Goal: Task Accomplishment & Management: Manage account settings

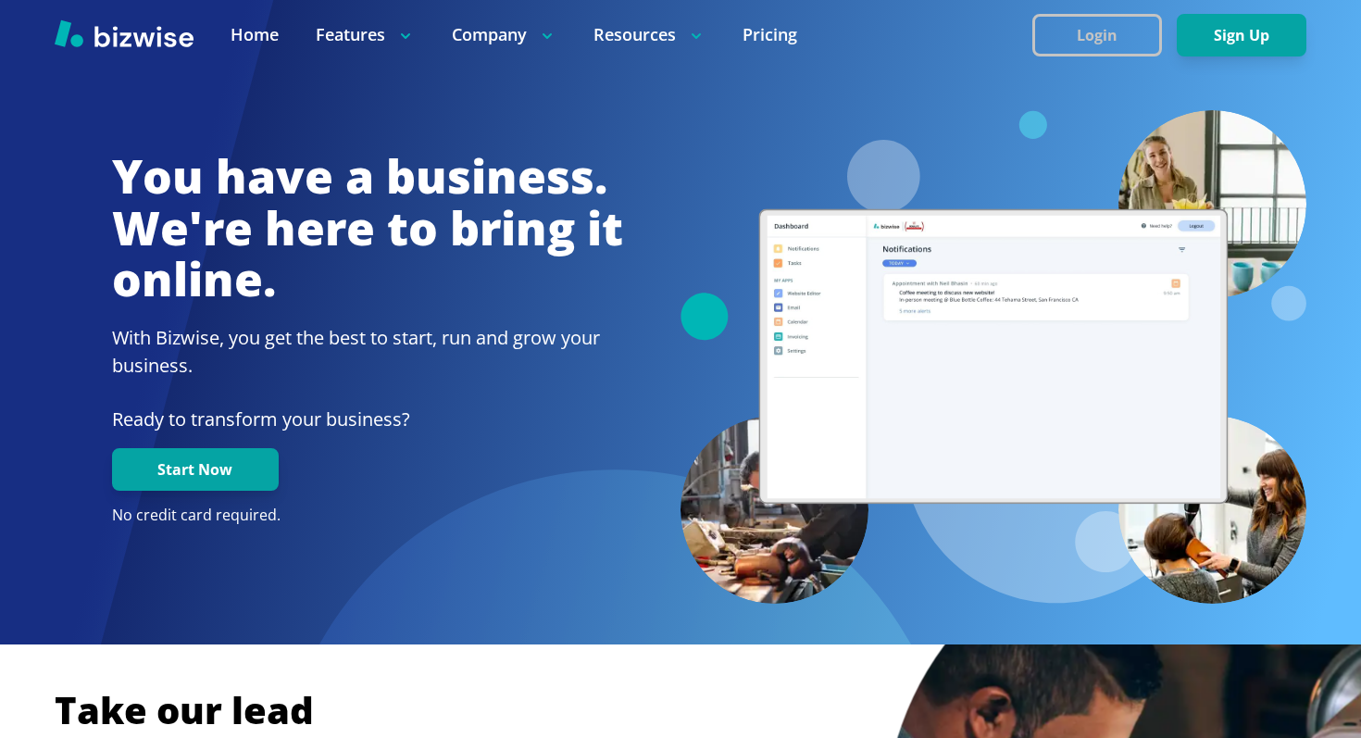
click at [1098, 31] on button "Login" at bounding box center [1097, 35] width 130 height 43
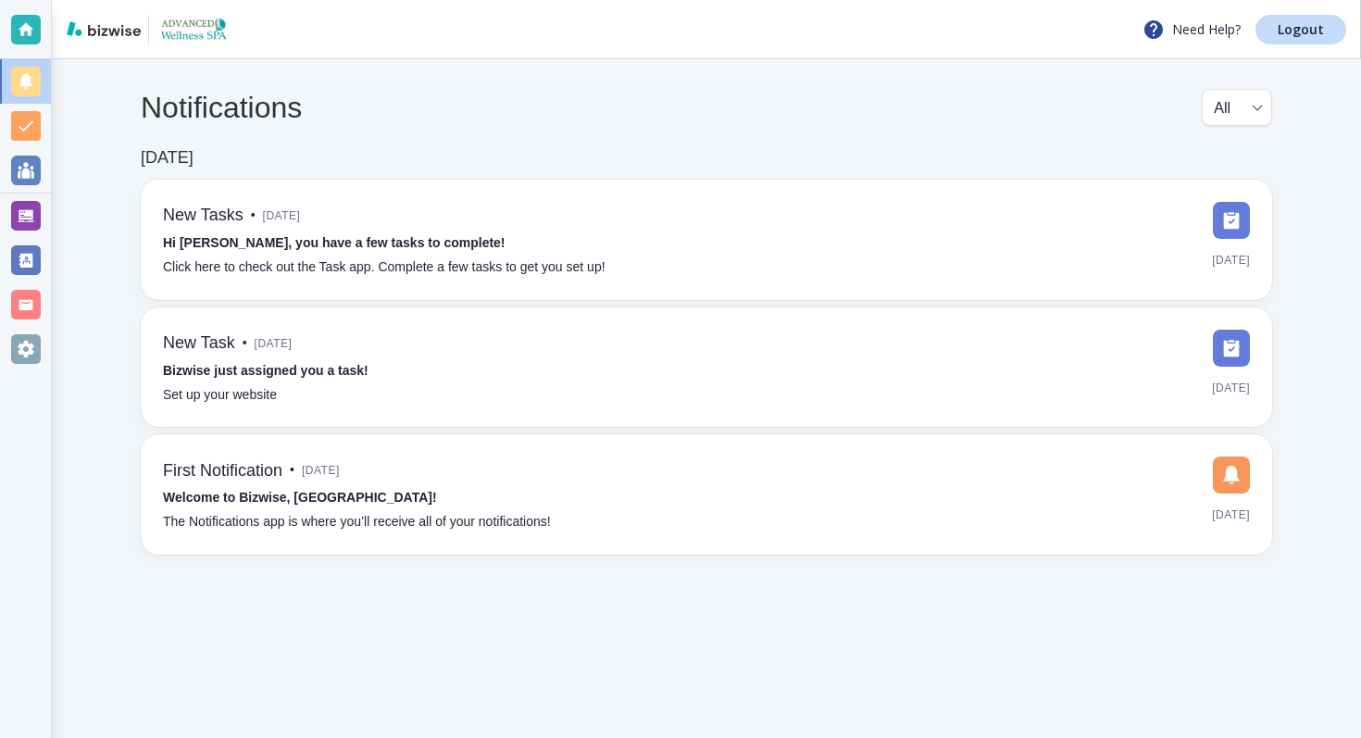
click at [28, 224] on div at bounding box center [26, 216] width 30 height 30
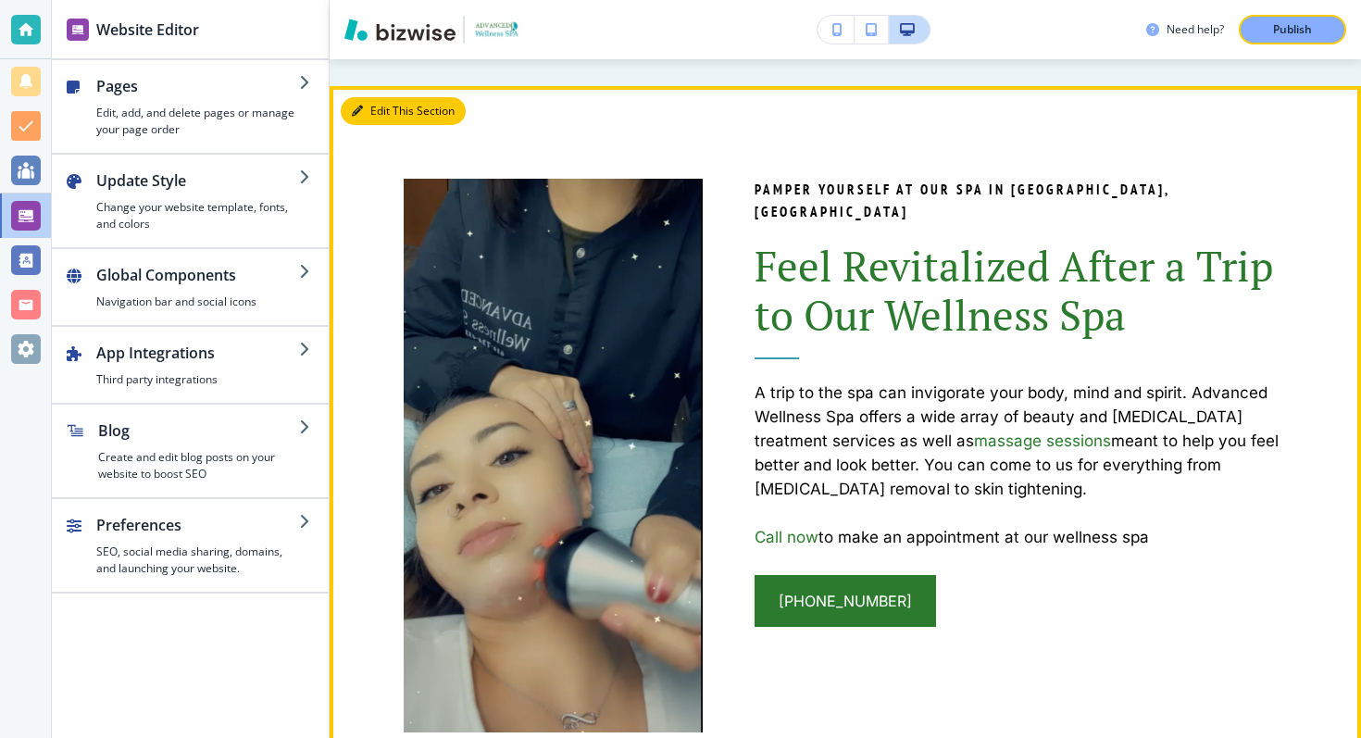
click at [365, 104] on button "Edit This Section" at bounding box center [403, 111] width 125 height 28
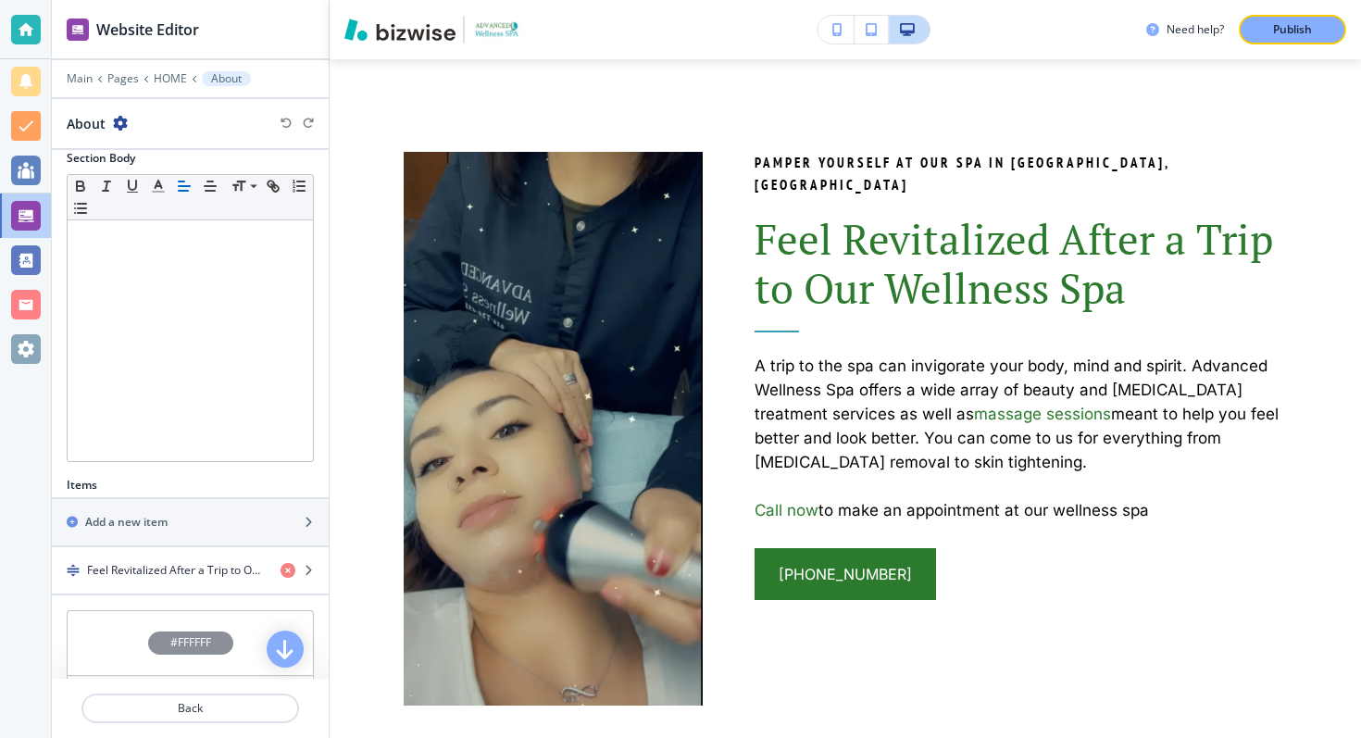
scroll to position [315, 0]
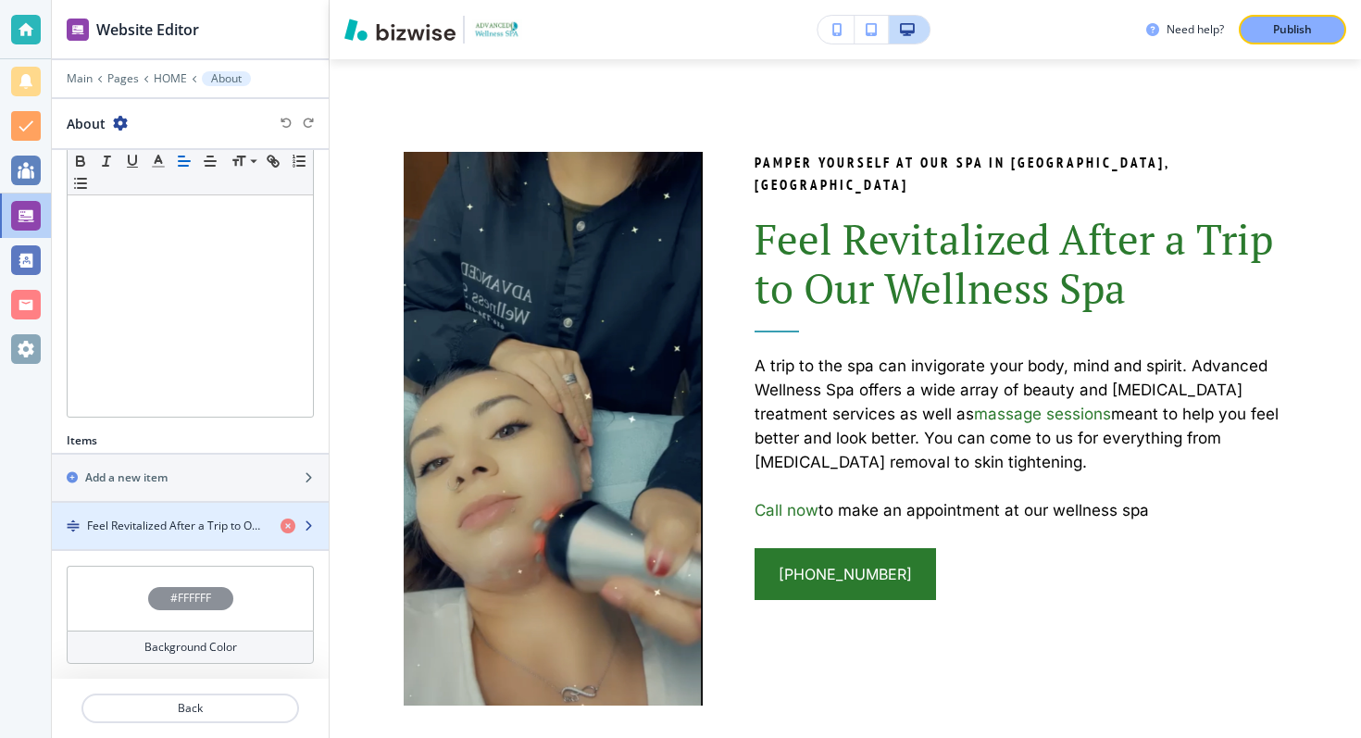
click at [137, 522] on h4 "Feel Revitalized After a Trip to Our Wellness Spa" at bounding box center [176, 526] width 179 height 17
click at [137, 527] on h4 "Feel Revitalized After a Trip to Our Wellness Spa" at bounding box center [176, 526] width 179 height 17
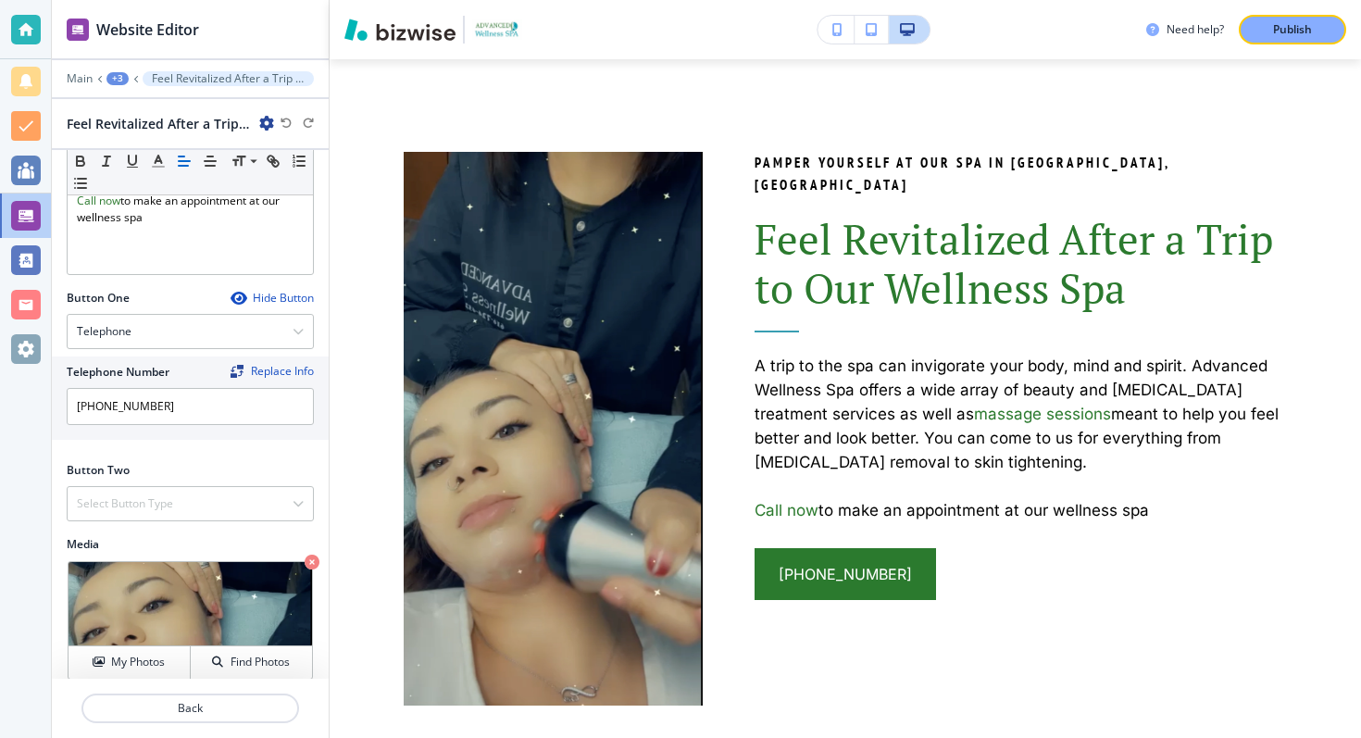
scroll to position [580, 0]
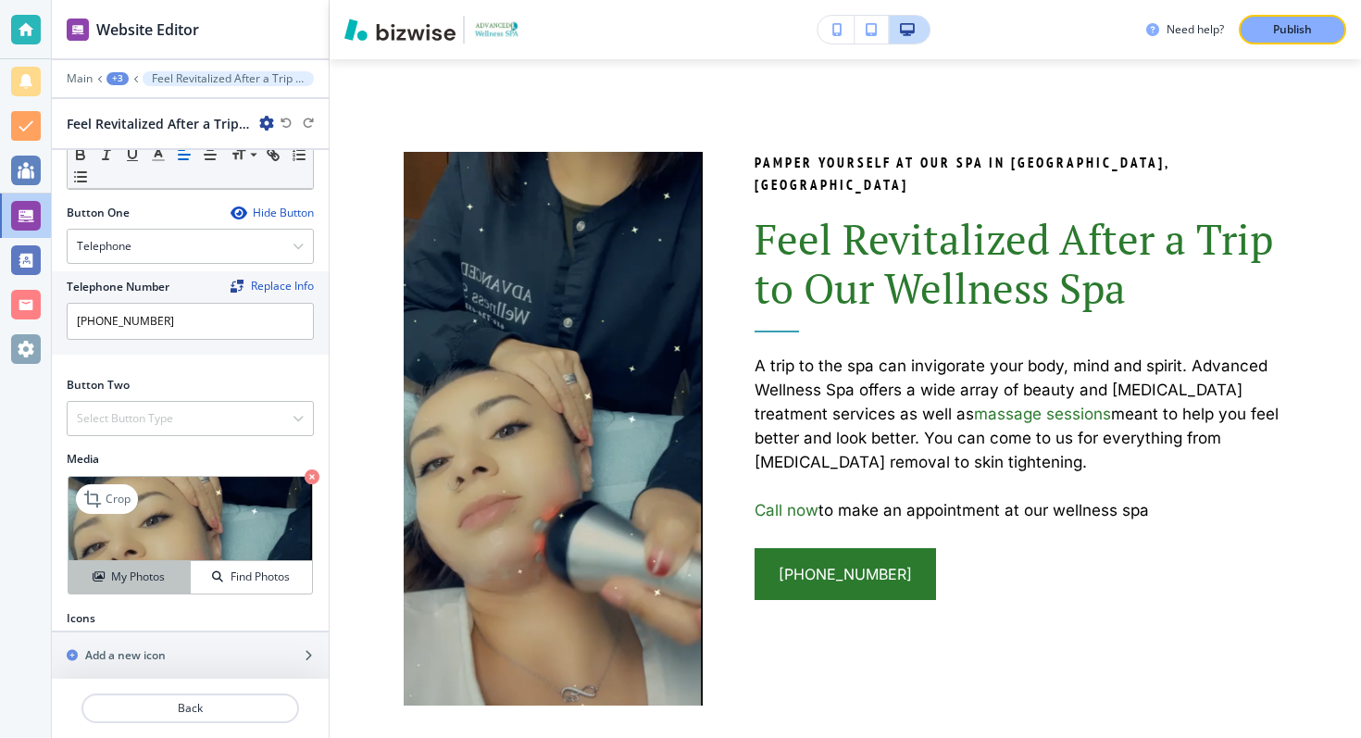
click at [126, 568] on h4 "My Photos" at bounding box center [138, 576] width 54 height 17
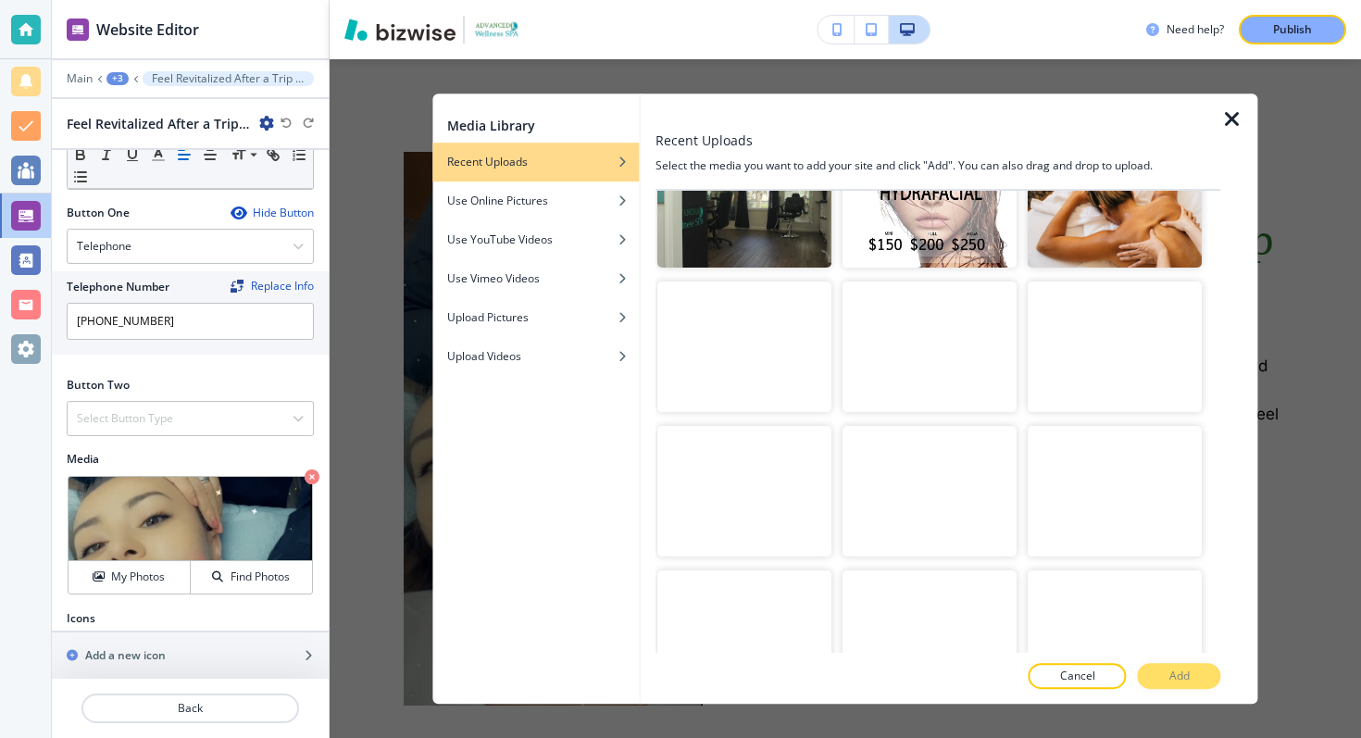
scroll to position [2538, 0]
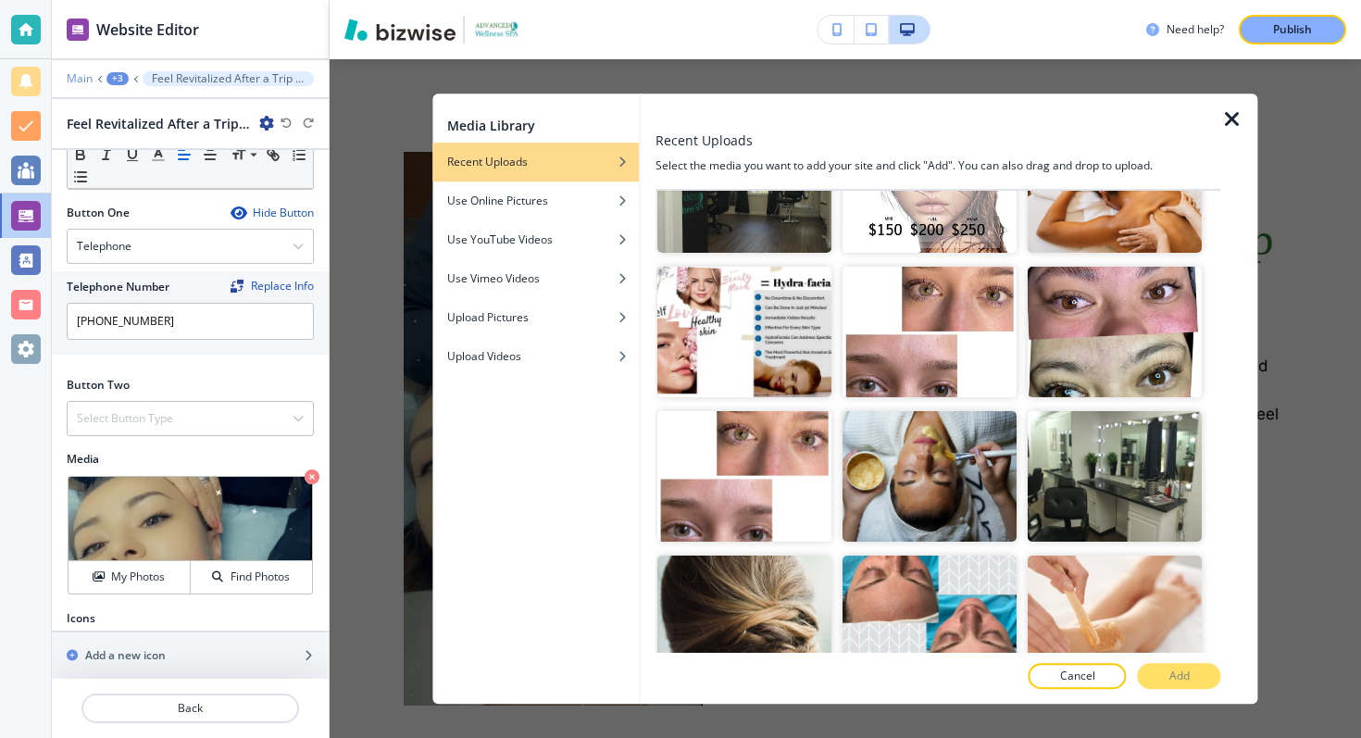
click at [69, 81] on p "Main" at bounding box center [80, 78] width 26 height 13
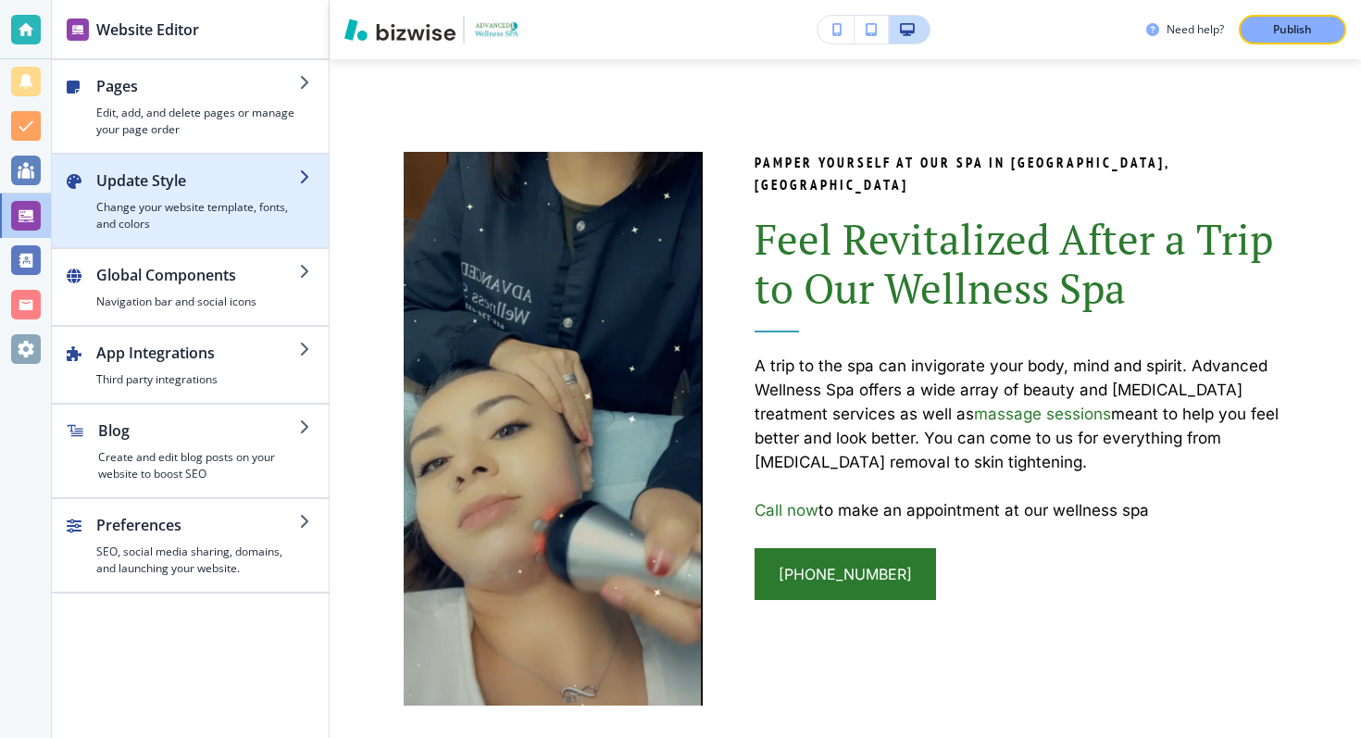
click at [193, 206] on h4 "Change your website template, fonts, and colors" at bounding box center [197, 215] width 203 height 33
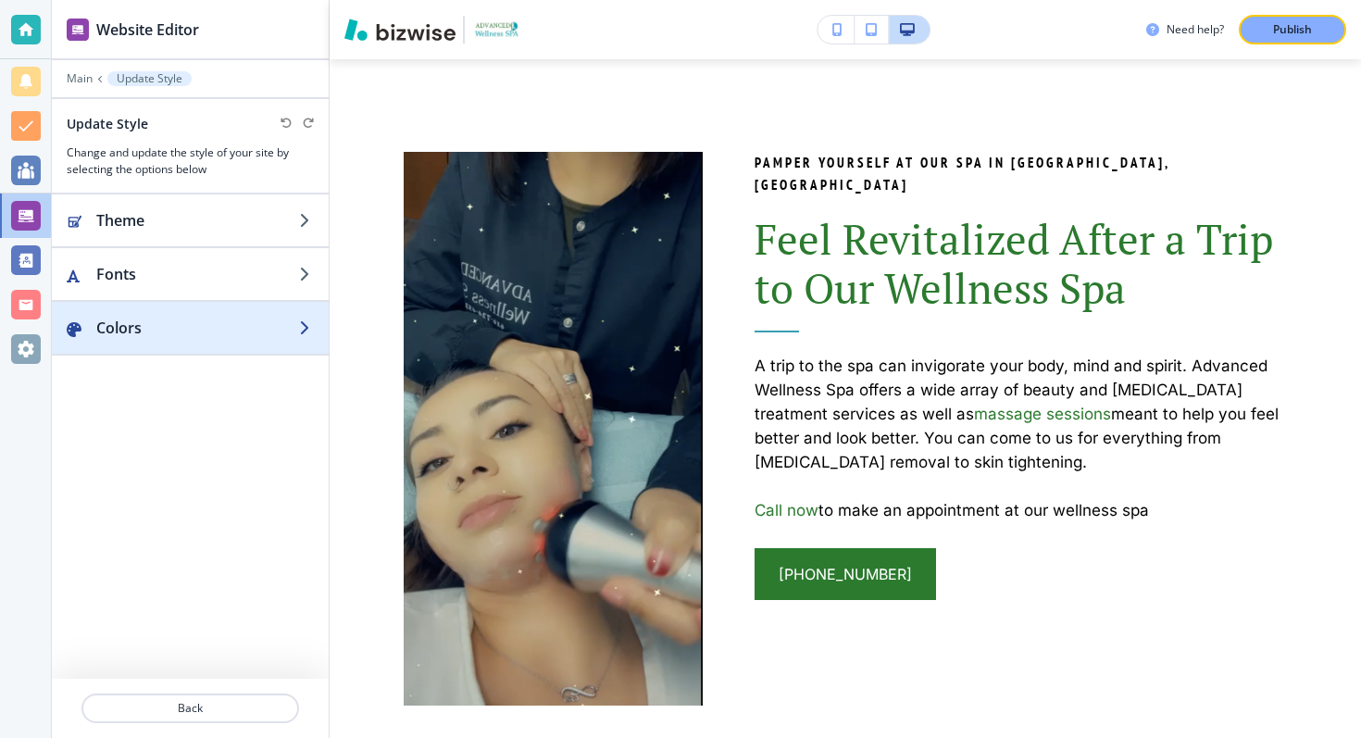
click at [159, 338] on h2 "Colors" at bounding box center [197, 328] width 203 height 22
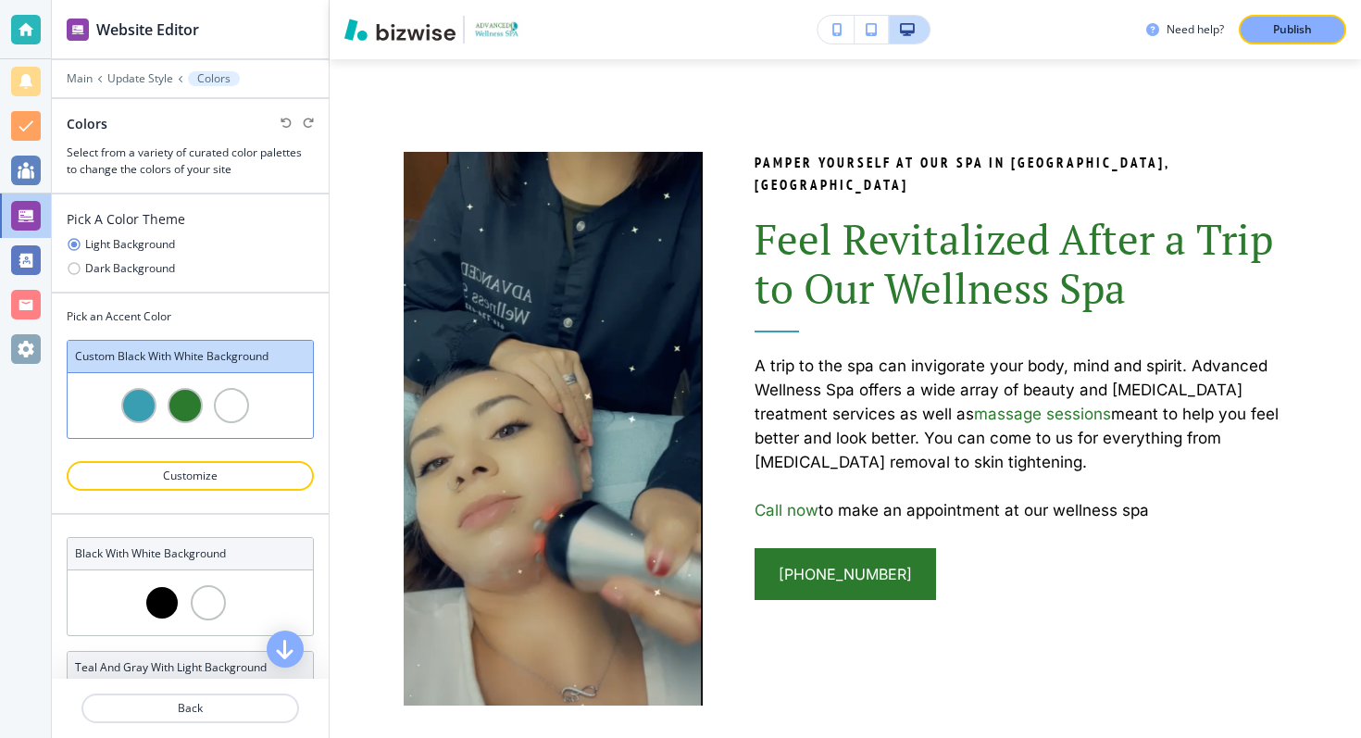
click at [136, 406] on div at bounding box center [138, 405] width 35 height 35
click at [167, 480] on p "Customize" at bounding box center [190, 476] width 199 height 17
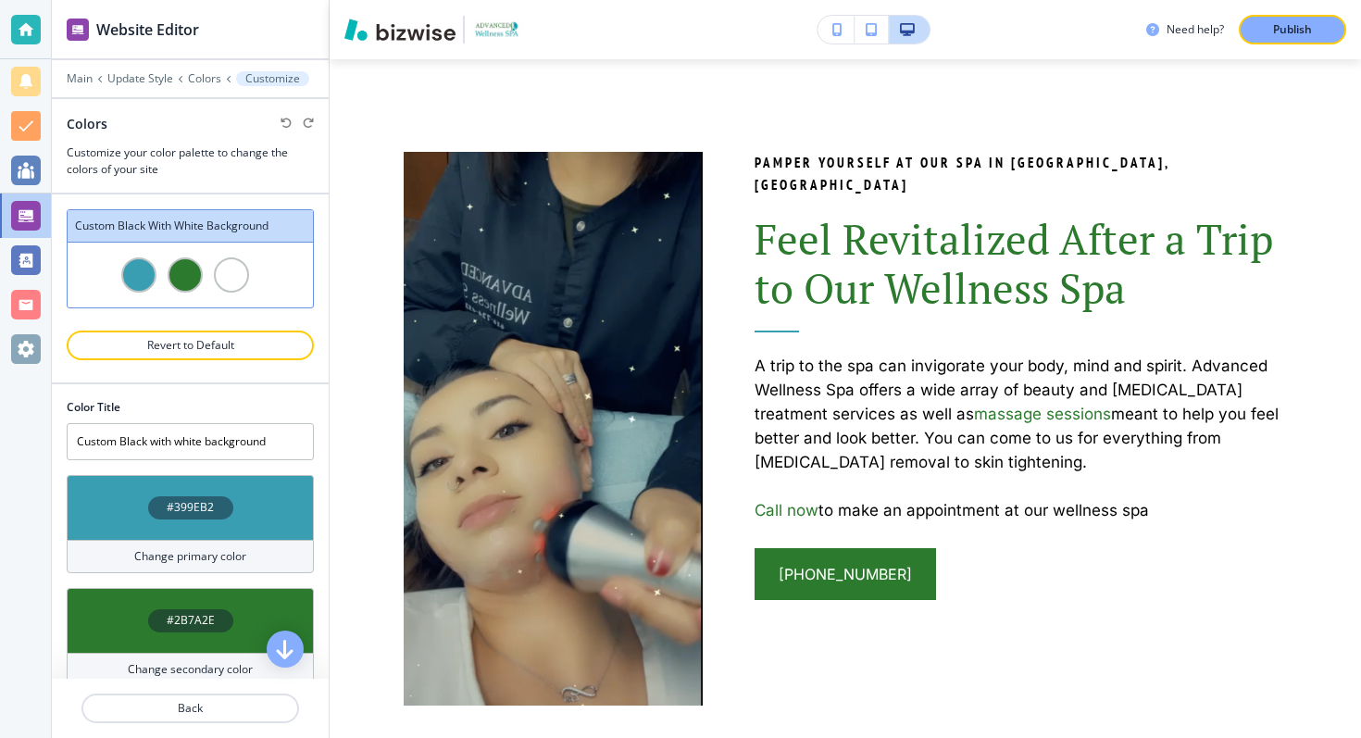
click at [167, 560] on h4 "Change primary color" at bounding box center [190, 556] width 112 height 17
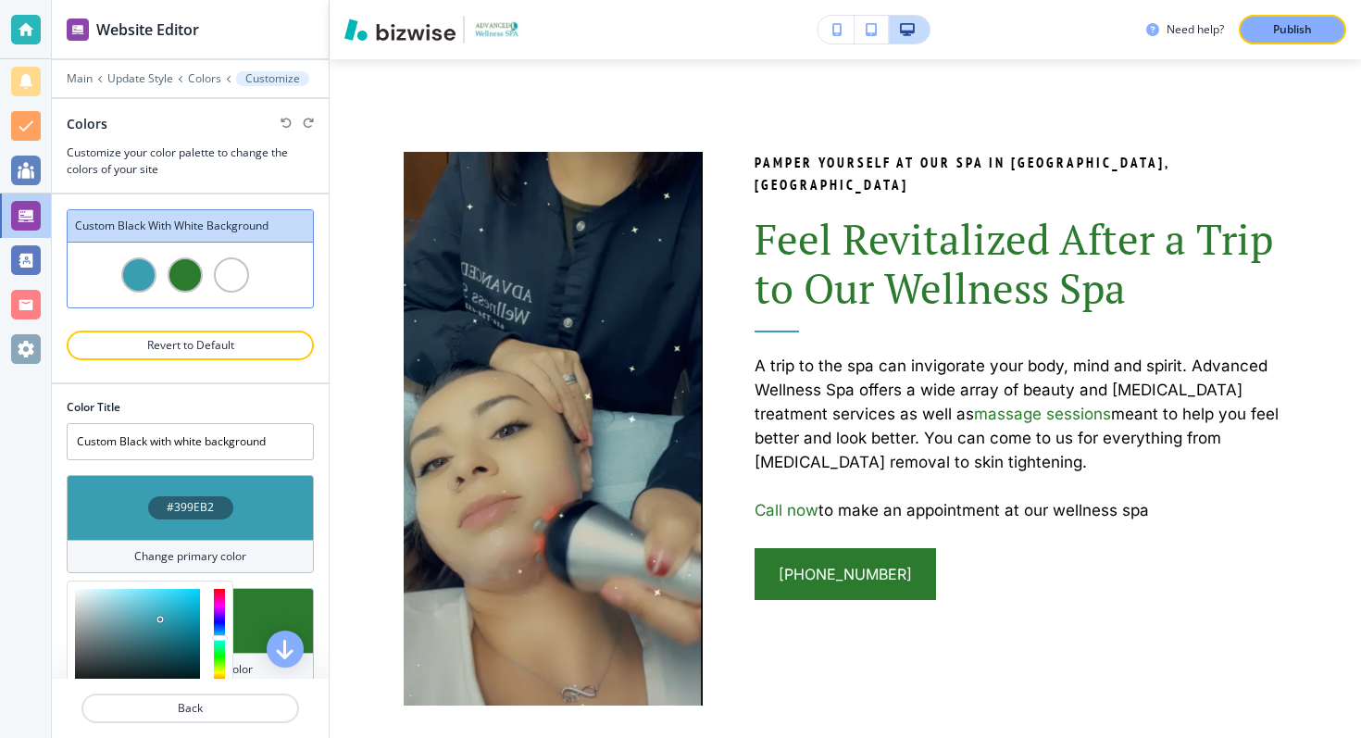
scroll to position [164, 0]
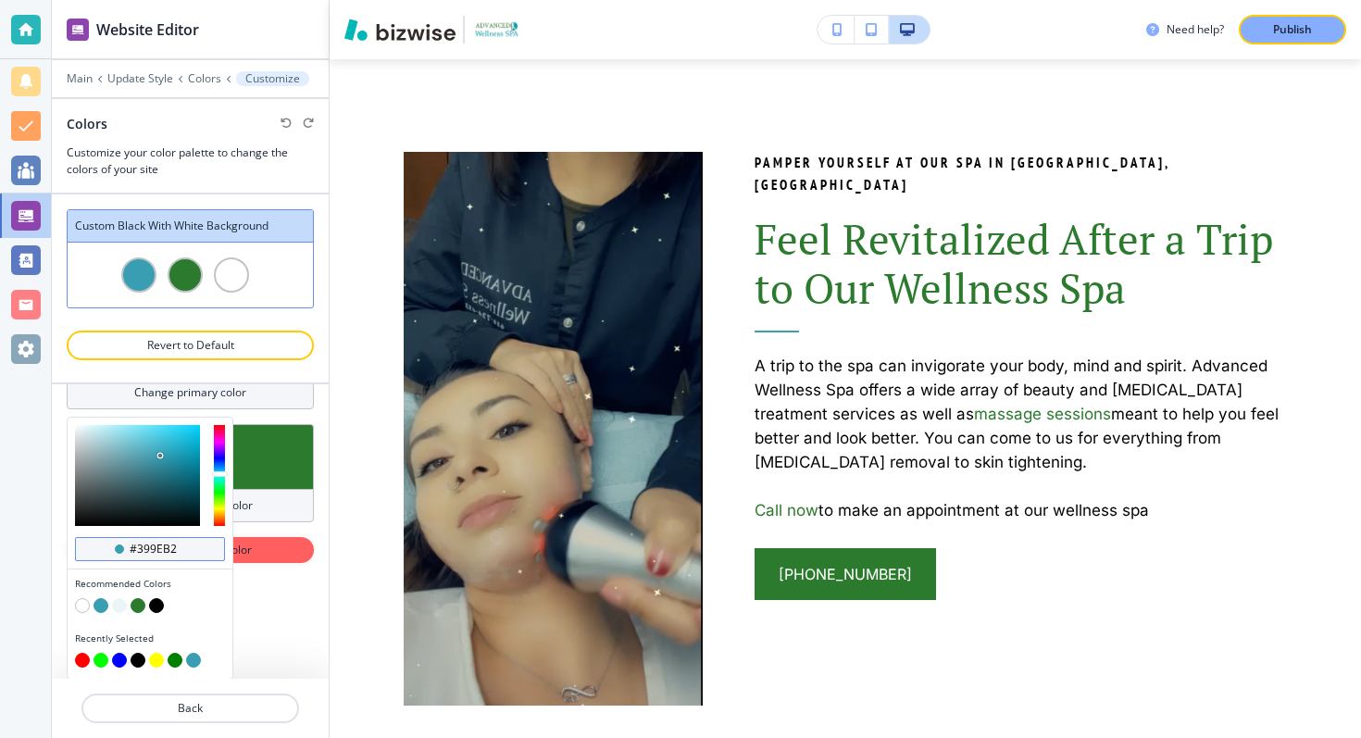
click at [146, 542] on input "#399eb2" at bounding box center [160, 549] width 65 height 15
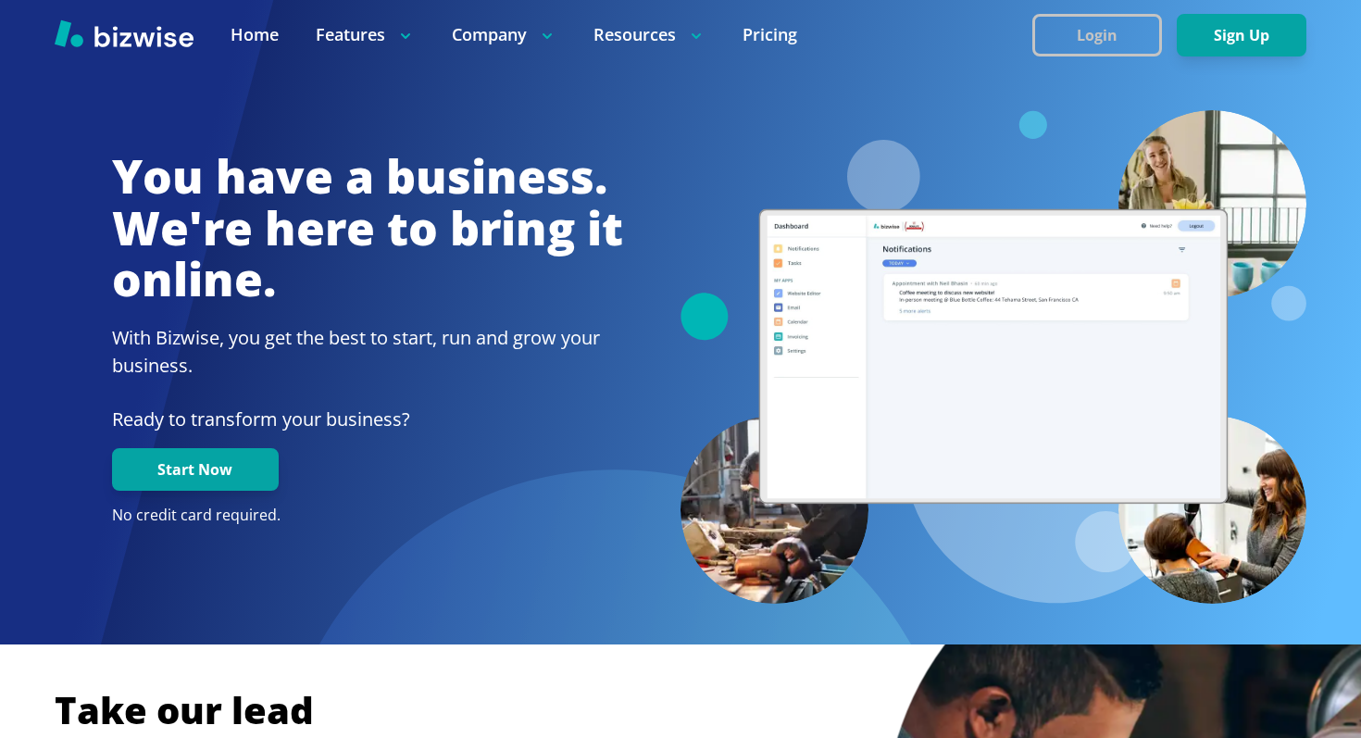
click at [1119, 20] on button "Login" at bounding box center [1097, 35] width 130 height 43
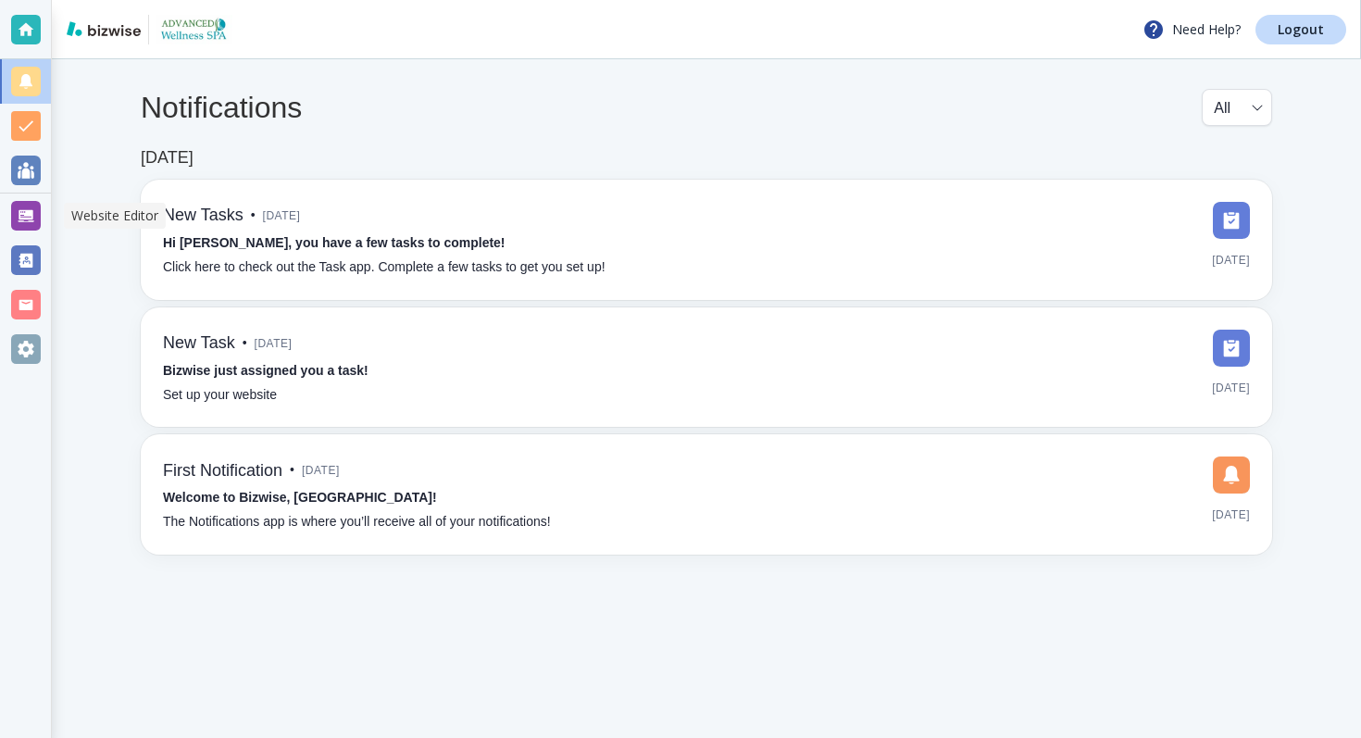
click at [26, 219] on div at bounding box center [26, 216] width 30 height 30
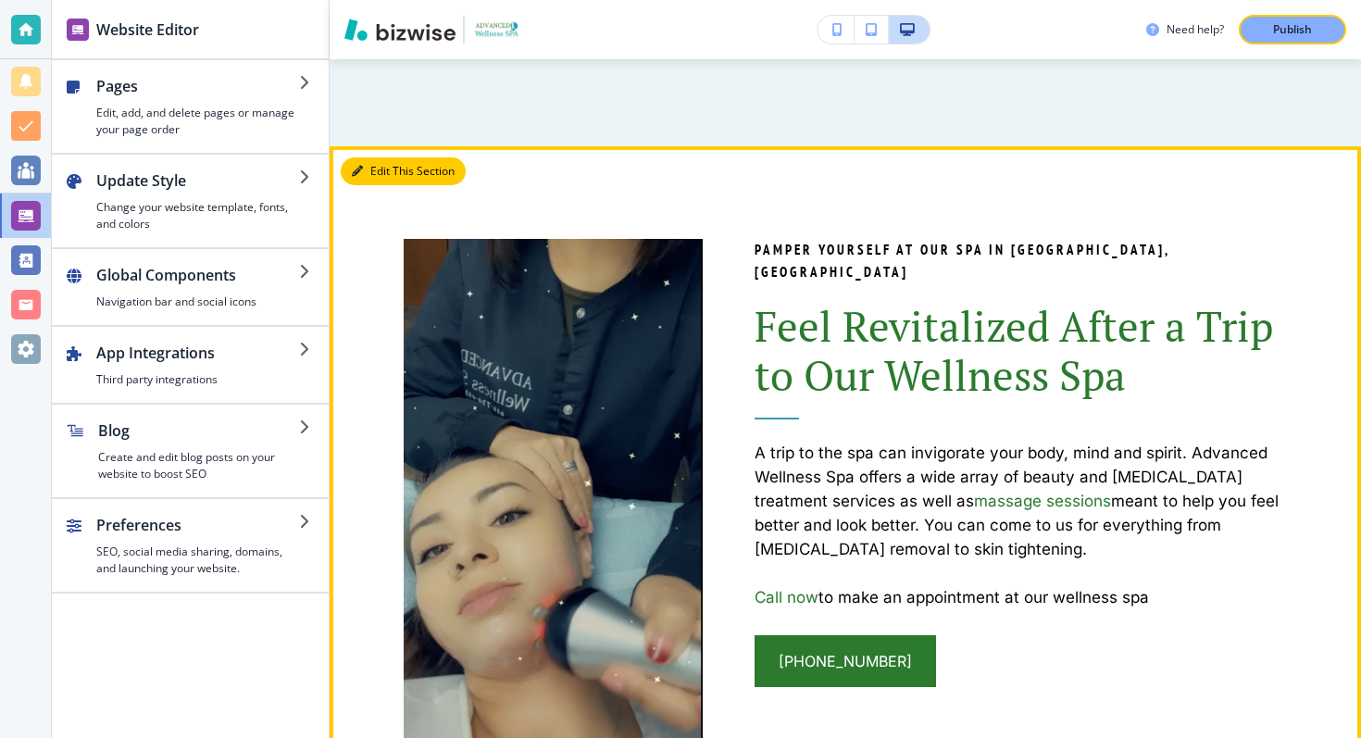
click at [382, 181] on button "Edit This Section" at bounding box center [403, 171] width 125 height 28
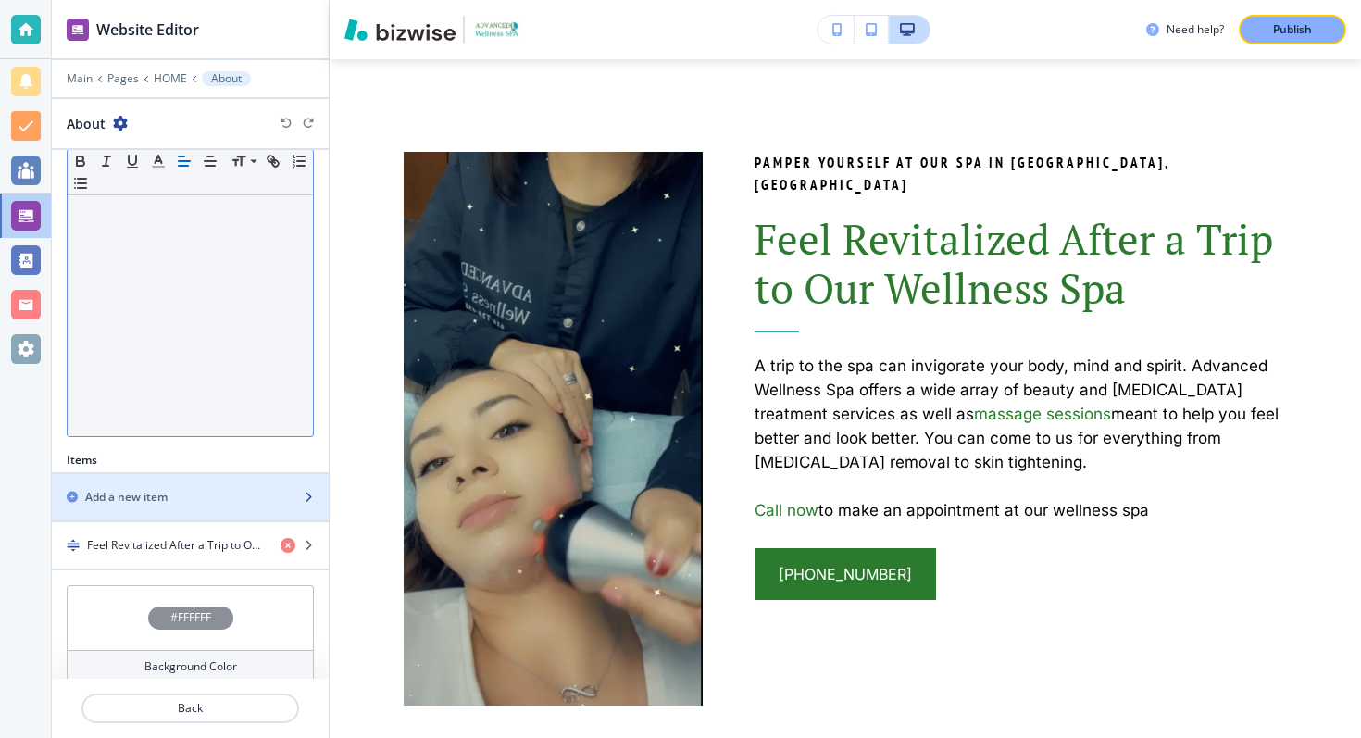
scroll to position [315, 0]
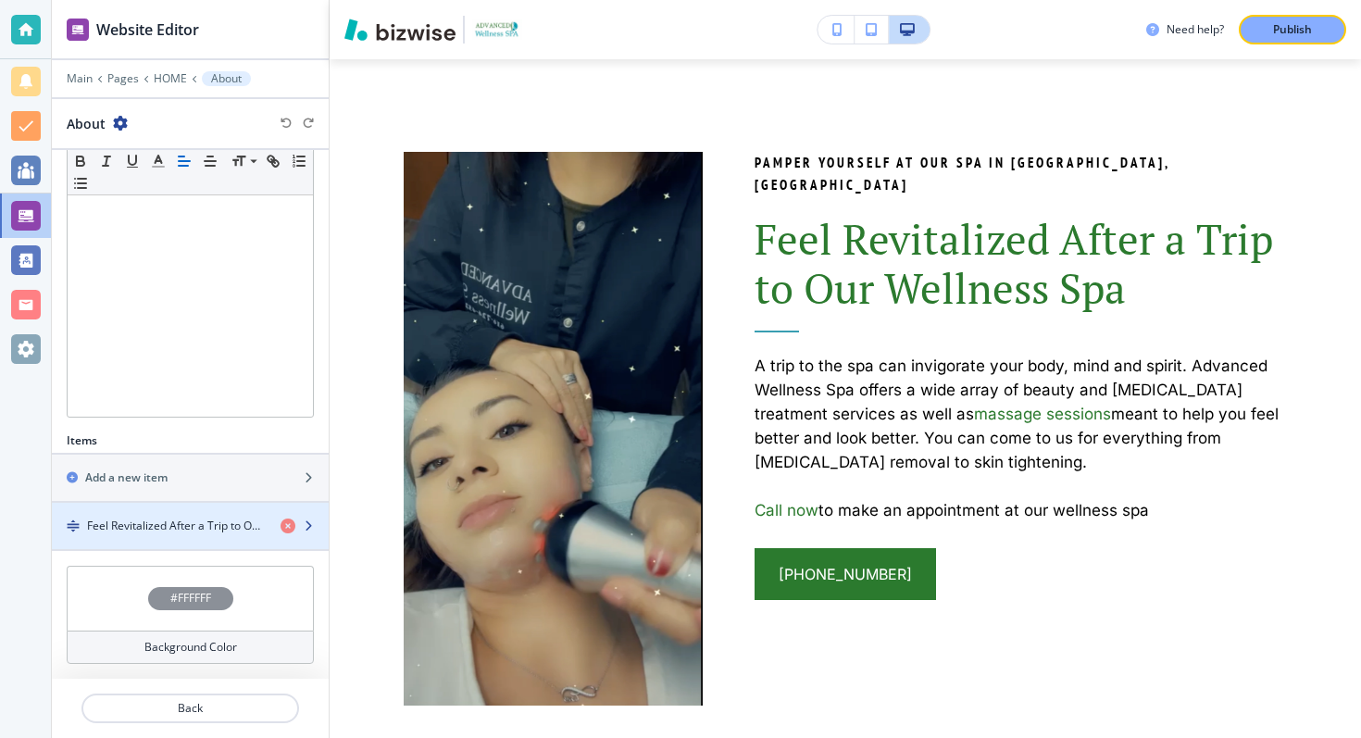
click at [185, 534] on div "button" at bounding box center [190, 541] width 277 height 15
click at [243, 514] on div "button" at bounding box center [190, 510] width 277 height 15
click at [225, 510] on div "button" at bounding box center [190, 510] width 277 height 15
click at [222, 519] on h4 "Feel Revitalized After a Trip to Our Wellness Spa" at bounding box center [176, 526] width 179 height 17
click at [221, 531] on h4 "Feel Revitalized After a Trip to Our Wellness Spa" at bounding box center [176, 526] width 179 height 17
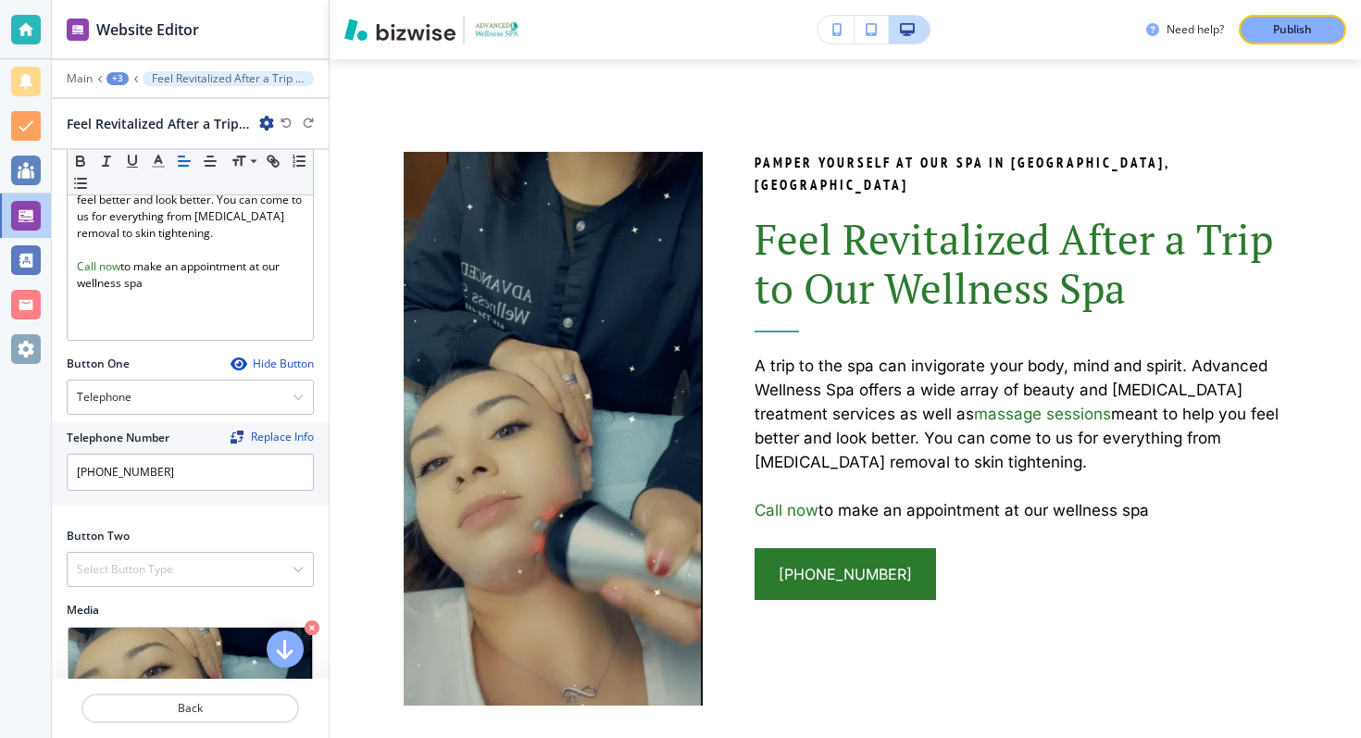
scroll to position [580, 0]
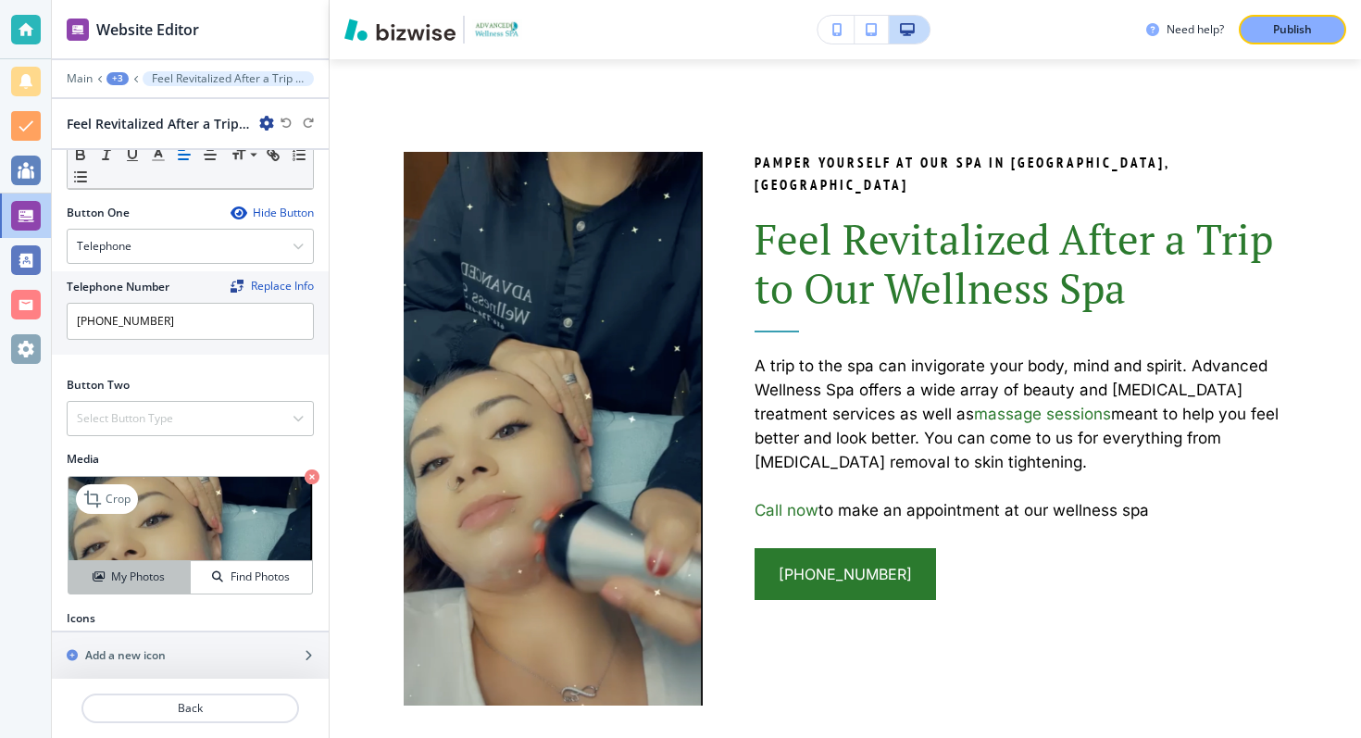
click at [121, 568] on h4 "My Photos" at bounding box center [138, 576] width 54 height 17
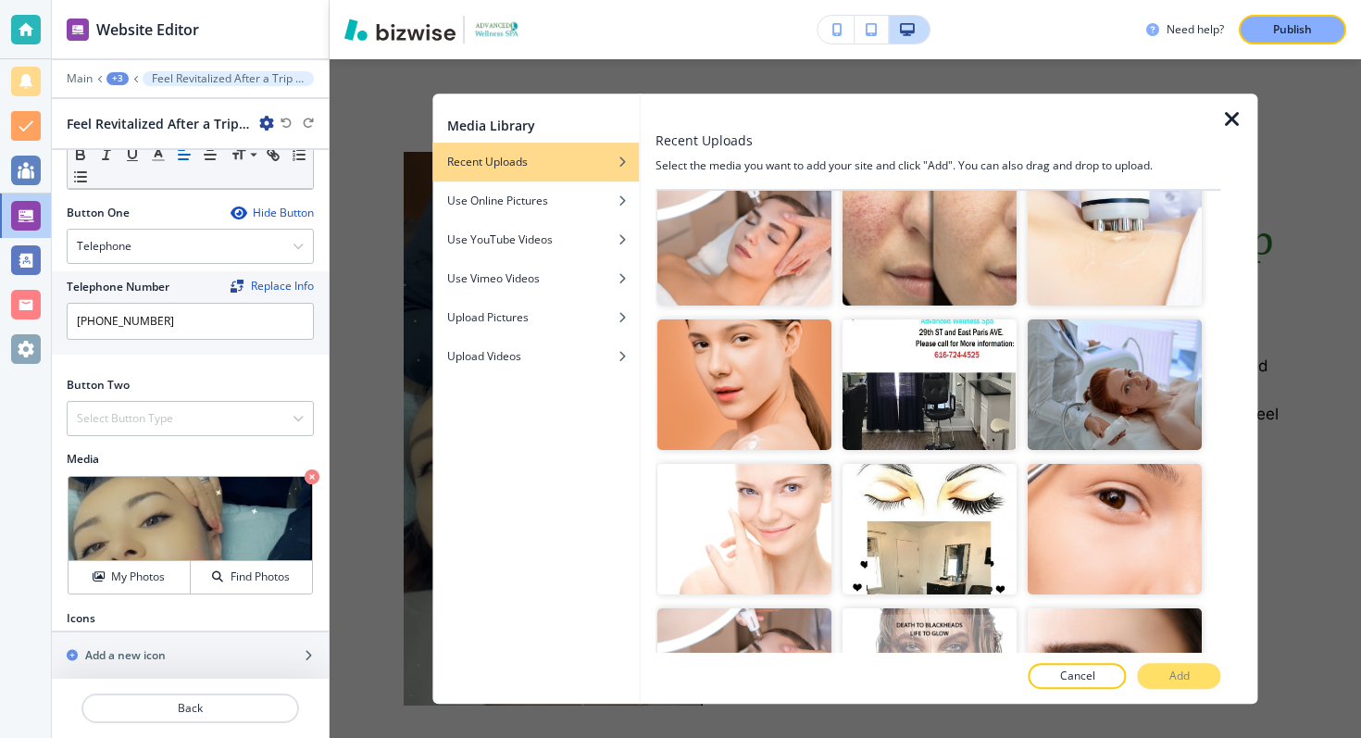
scroll to position [3182, 0]
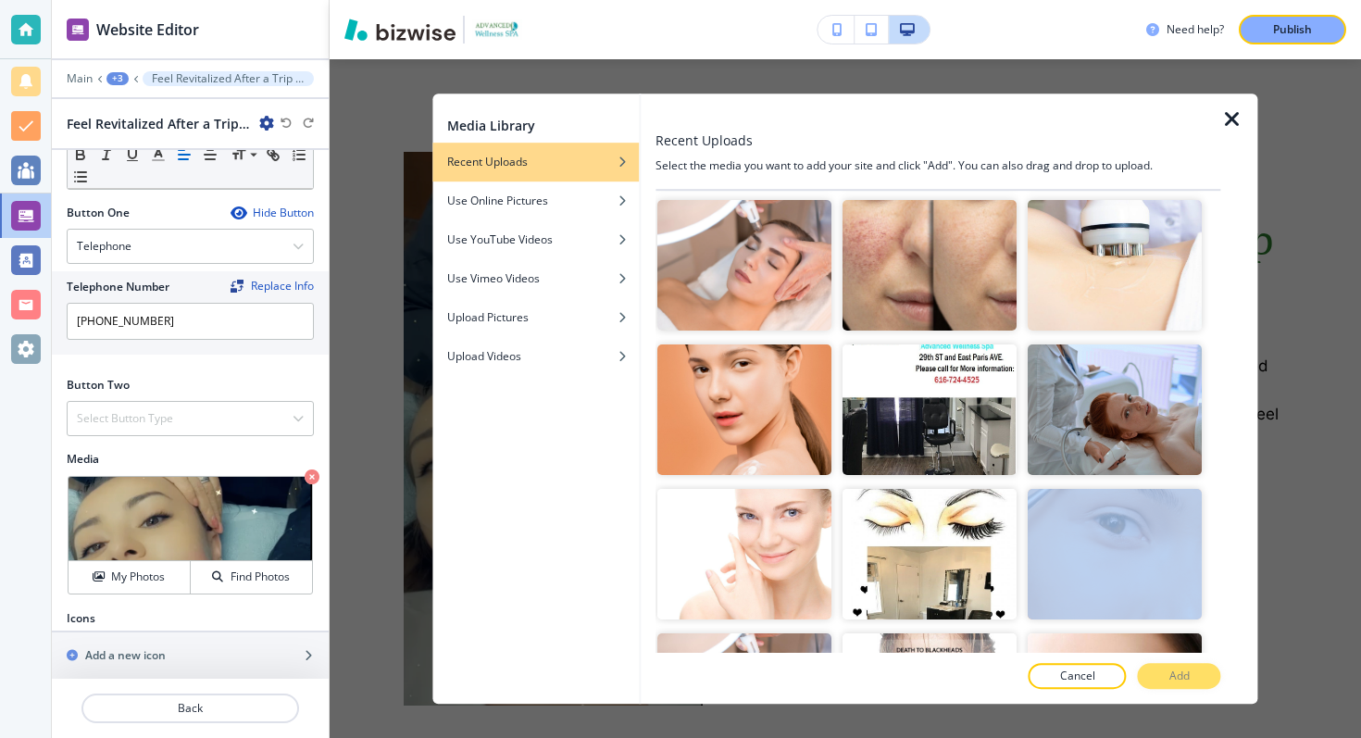
click at [1223, 114] on icon "button" at bounding box center [1232, 119] width 22 height 22
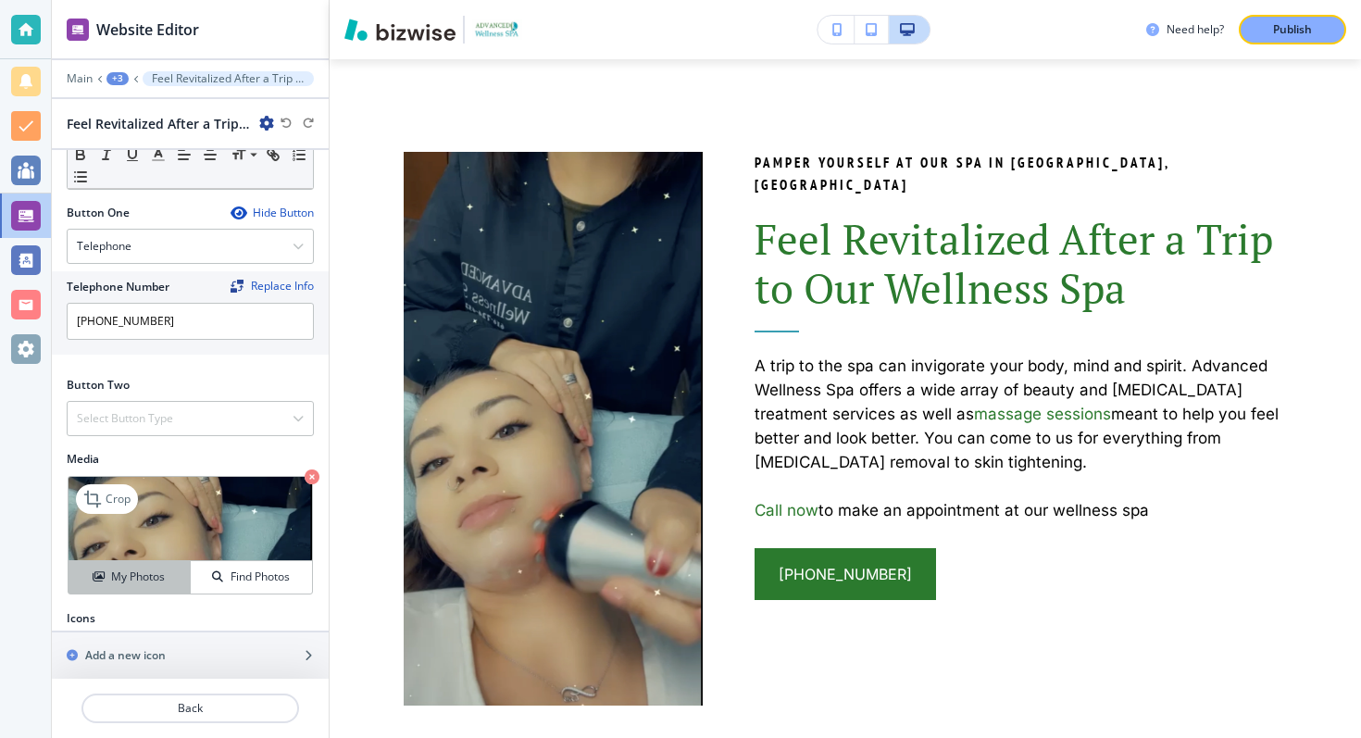
click at [137, 568] on h4 "My Photos" at bounding box center [138, 576] width 54 height 17
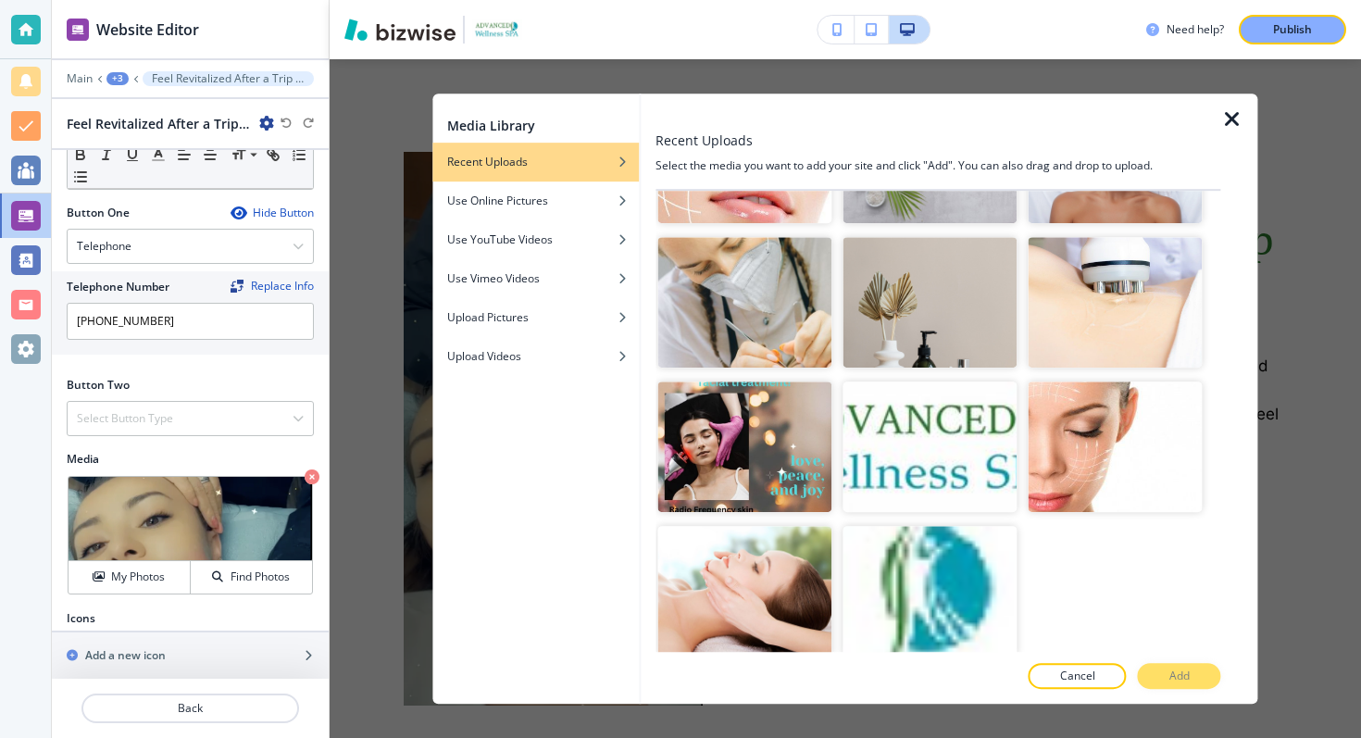
scroll to position [5333, 0]
